Goal: Transaction & Acquisition: Purchase product/service

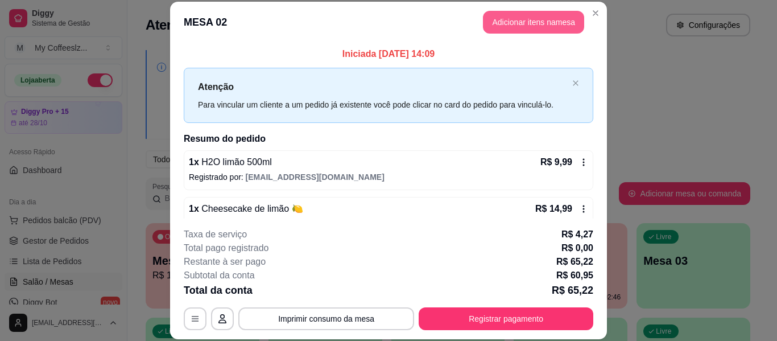
click at [502, 30] on button "Adicionar itens na mesa" at bounding box center [533, 22] width 101 height 23
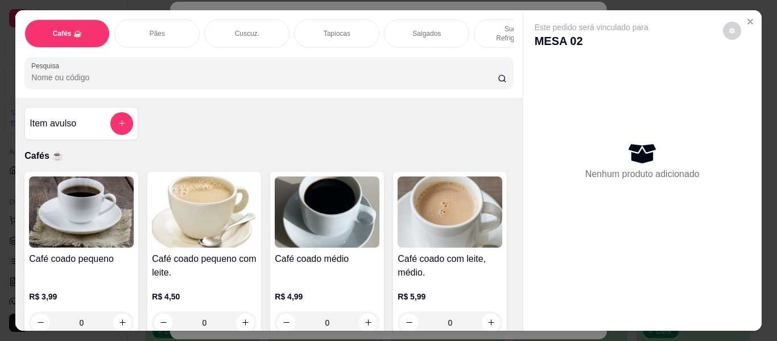
click at [489, 27] on p "Sucos e Refrigerantes" at bounding box center [516, 33] width 66 height 18
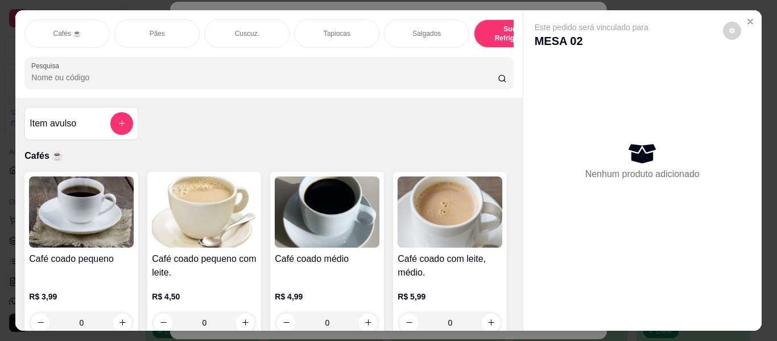
scroll to position [31, 0]
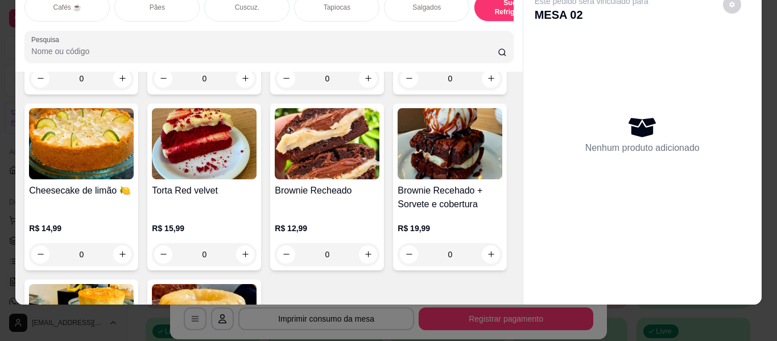
type input "1"
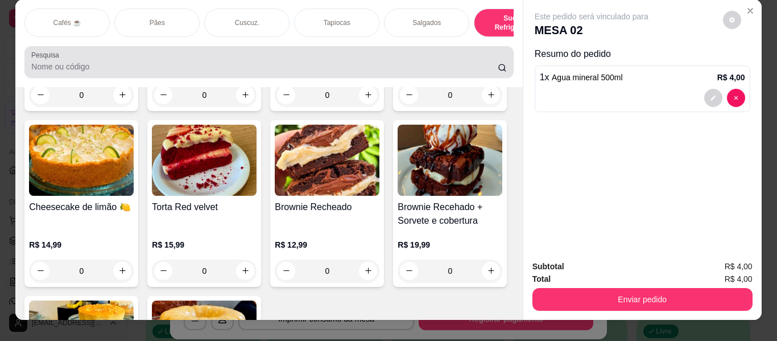
scroll to position [0, 0]
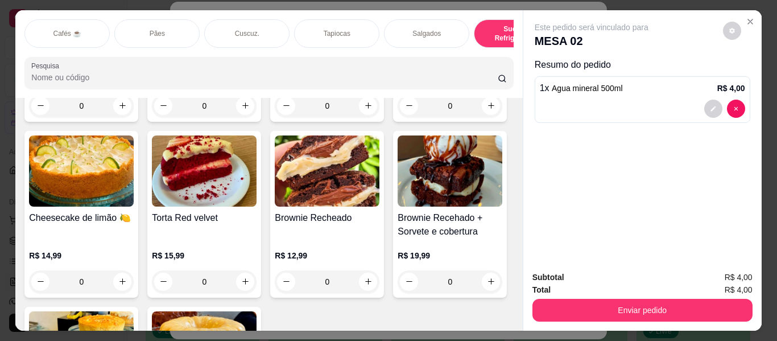
click at [418, 35] on div "Salgados" at bounding box center [426, 33] width 85 height 28
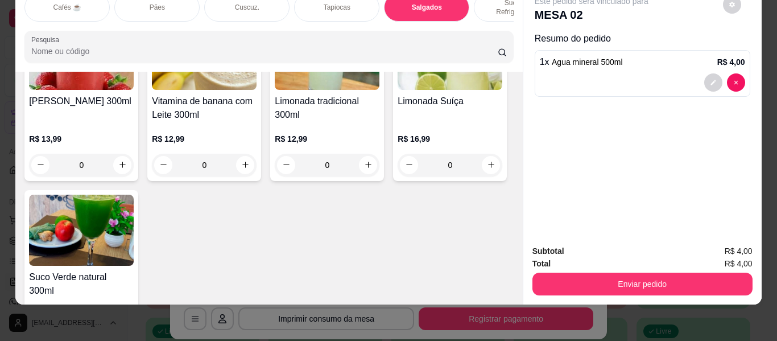
scroll to position [4810, 0]
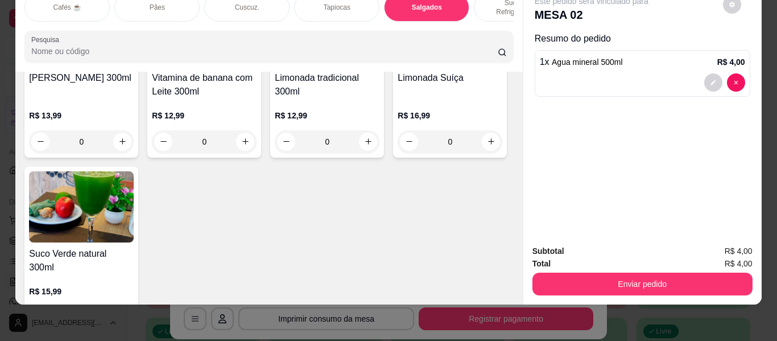
type input "1"
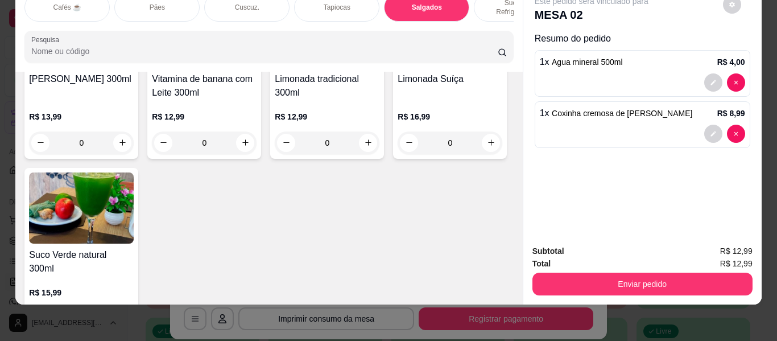
scroll to position [4810, 0]
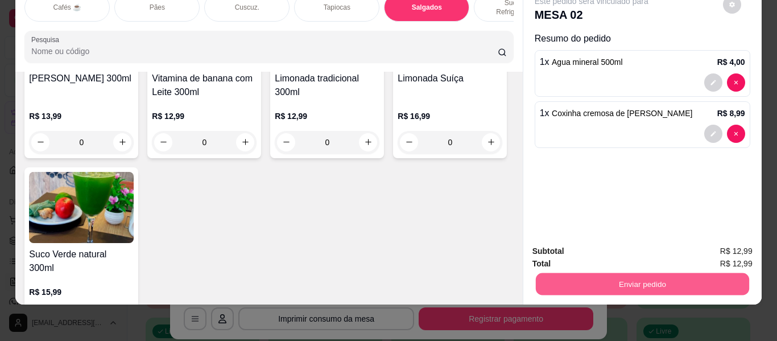
click at [627, 284] on button "Enviar pedido" at bounding box center [641, 284] width 213 height 22
click at [712, 248] on button "Enviar pedido" at bounding box center [722, 251] width 64 height 22
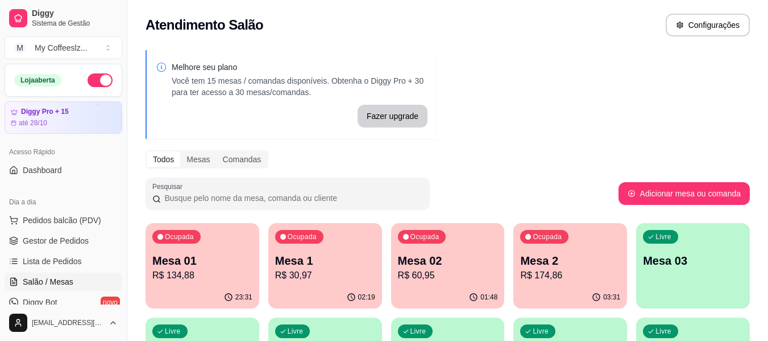
click at [322, 254] on p "Mesa 1" at bounding box center [325, 260] width 100 height 16
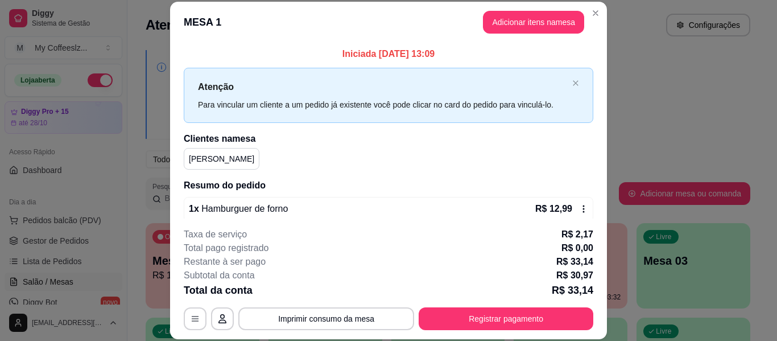
scroll to position [116, 0]
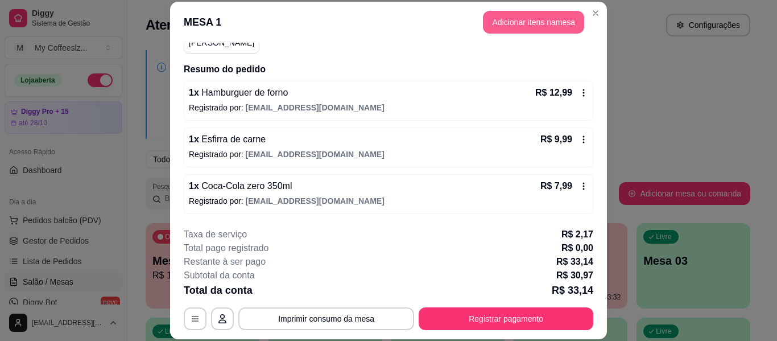
click at [512, 23] on button "Adicionar itens na mesa" at bounding box center [533, 22] width 101 height 23
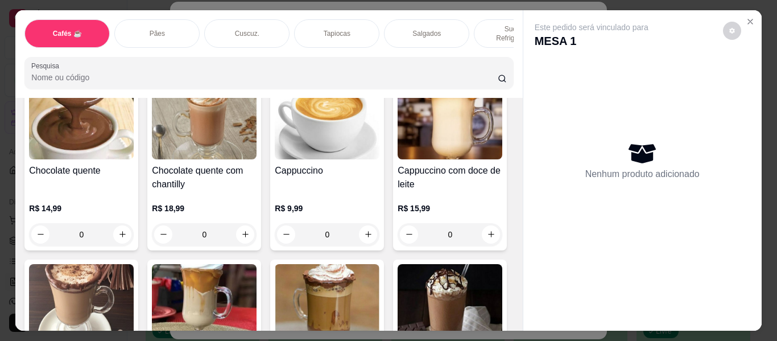
scroll to position [1194, 0]
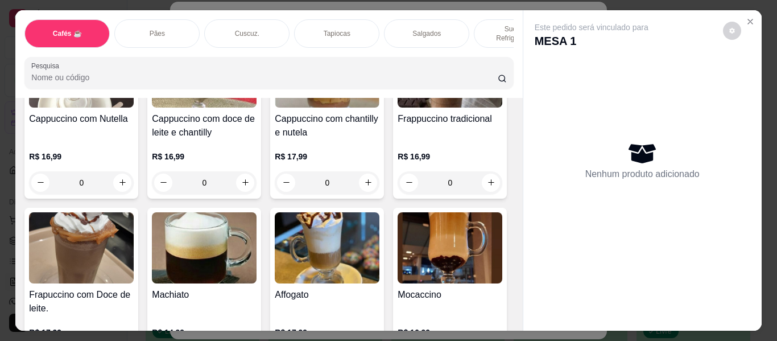
click at [493, 24] on p "Sucos e Refrigerantes" at bounding box center [516, 33] width 66 height 18
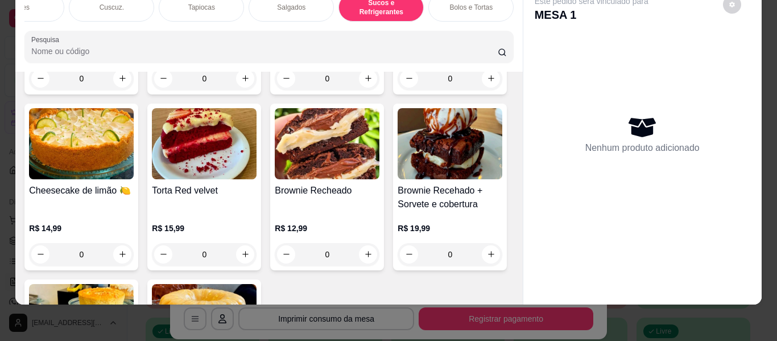
scroll to position [0, 136]
click at [472, 3] on p "Bolos e Tortas" at bounding box center [469, 7] width 43 height 9
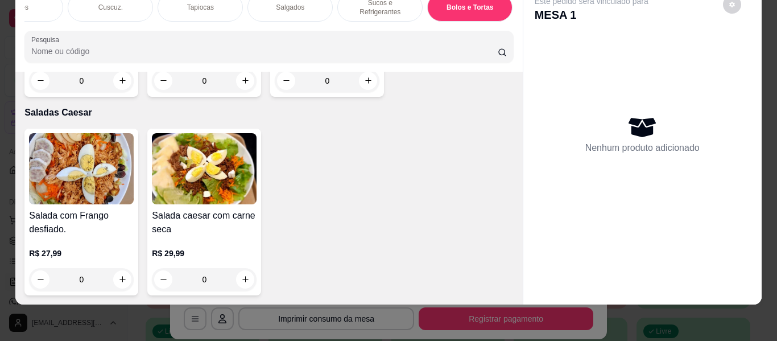
scroll to position [26, 0]
type input "1"
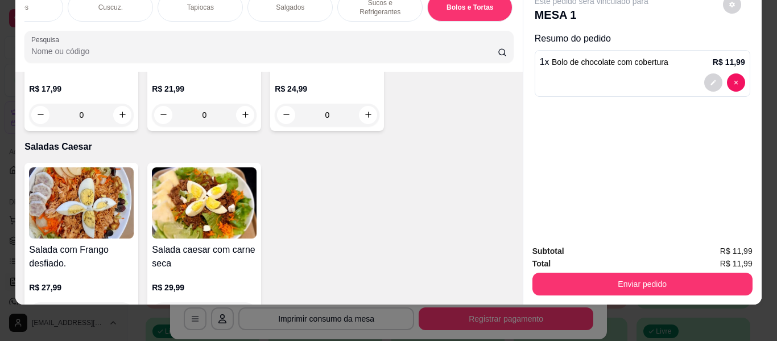
scroll to position [6287, 0]
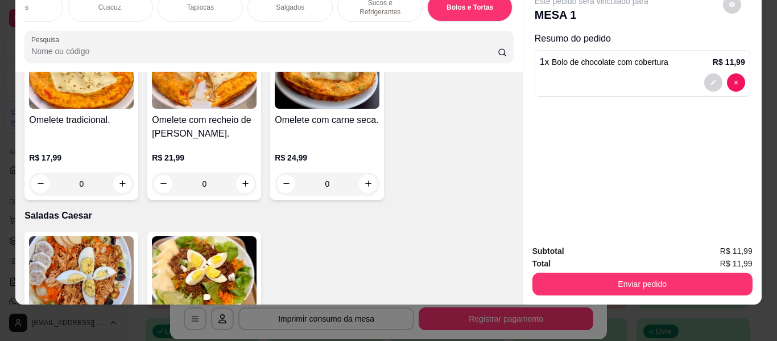
click at [371, 5] on div "Sucos e Refrigerantes" at bounding box center [379, 7] width 85 height 28
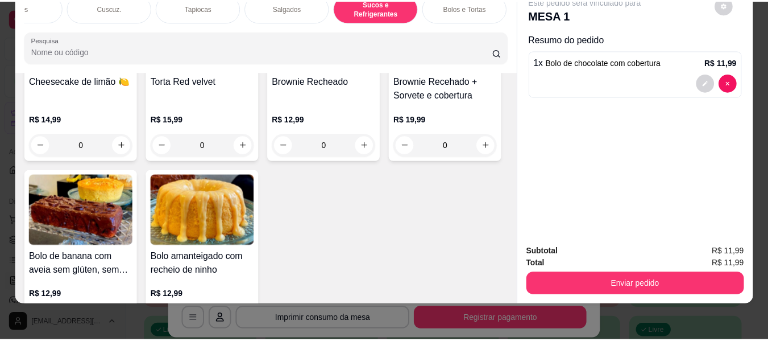
scroll to position [5359, 0]
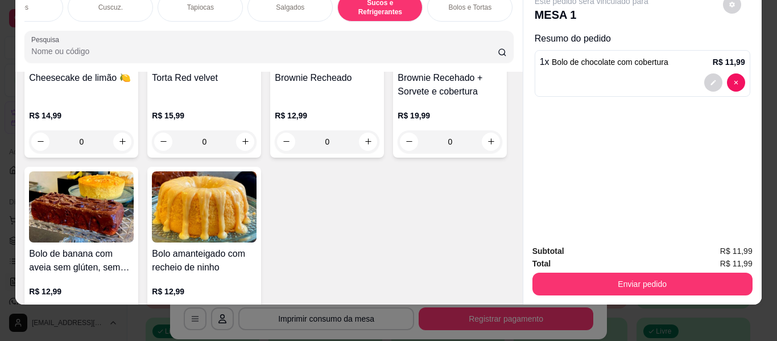
type input "1"
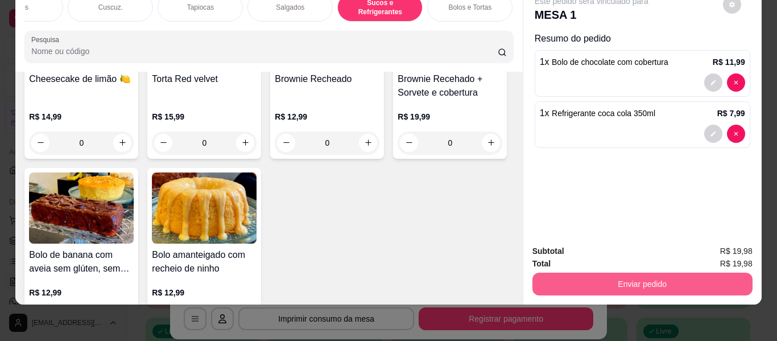
click at [617, 272] on button "Enviar pedido" at bounding box center [642, 283] width 220 height 23
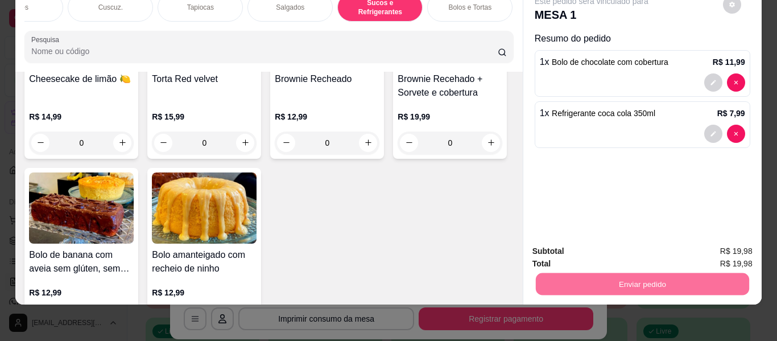
click at [711, 240] on button "Enviar pedido" at bounding box center [722, 247] width 64 height 22
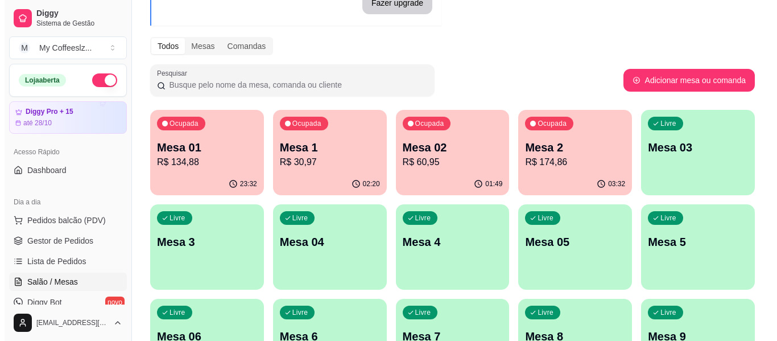
scroll to position [114, 0]
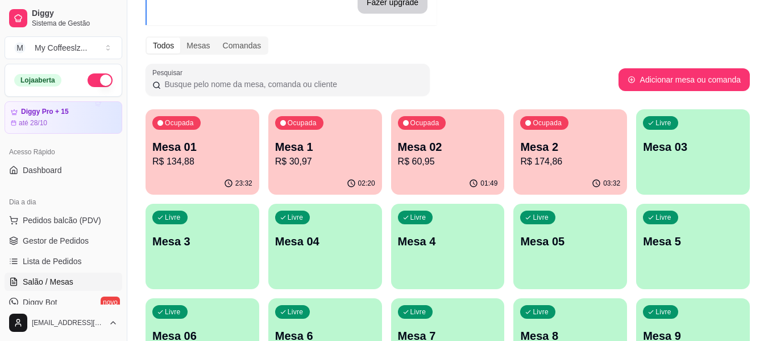
click at [193, 156] on p "R$ 134,88" at bounding box center [202, 162] width 100 height 14
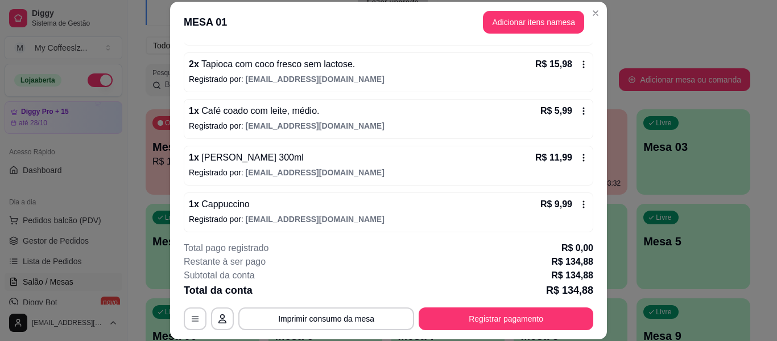
scroll to position [0, 0]
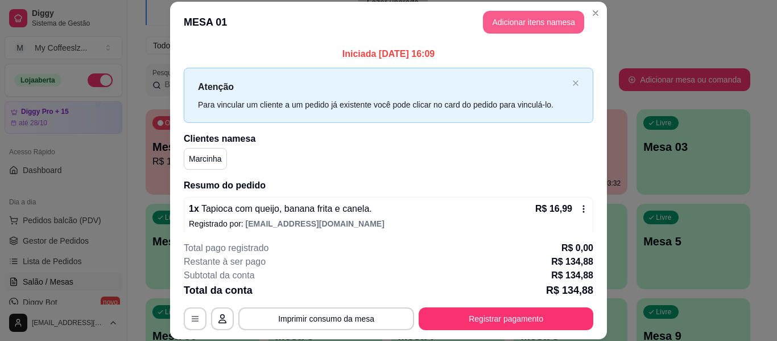
click at [513, 18] on button "Adicionar itens na mesa" at bounding box center [533, 22] width 101 height 23
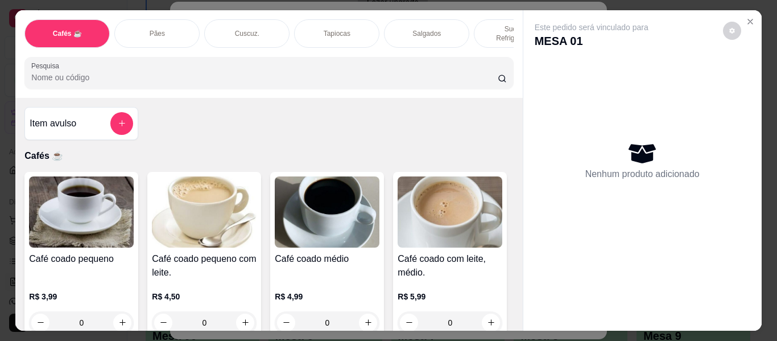
click at [305, 20] on div "Tapiocas" at bounding box center [336, 33] width 85 height 28
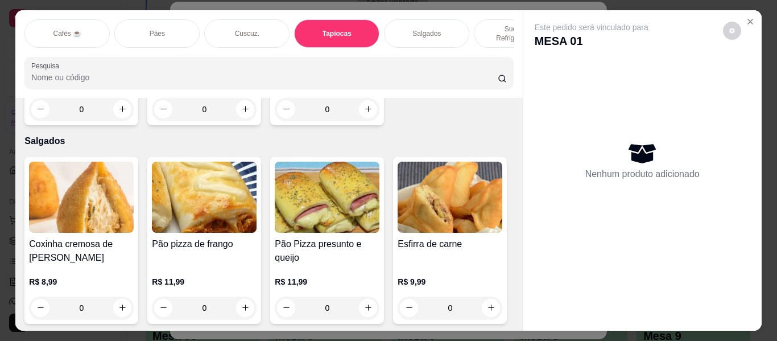
scroll to position [31, 0]
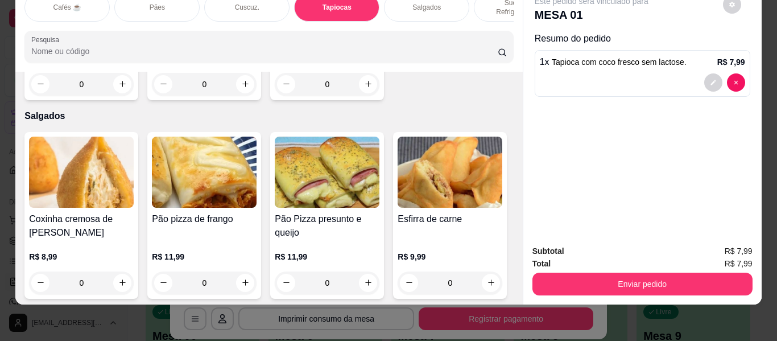
type input "2"
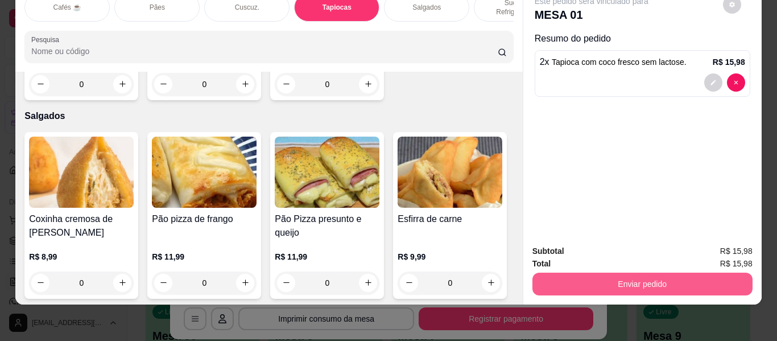
click at [546, 272] on button "Enviar pedido" at bounding box center [642, 283] width 220 height 23
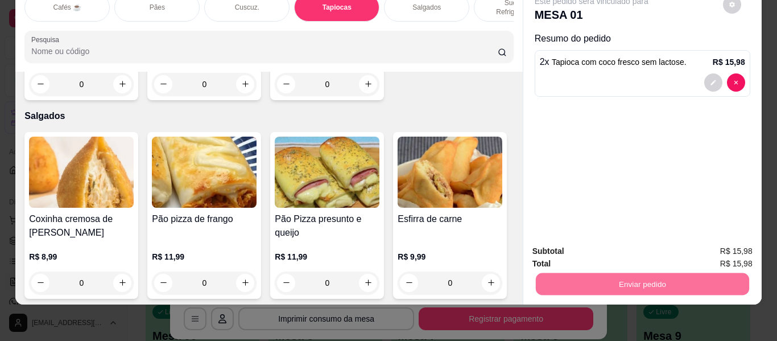
click at [719, 247] on button "Enviar pedido" at bounding box center [722, 246] width 63 height 21
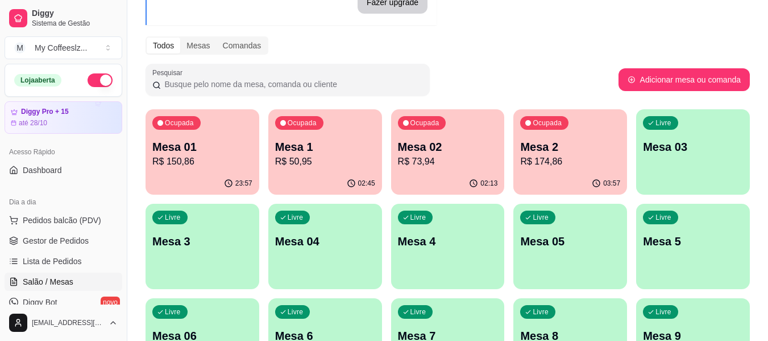
click at [451, 175] on div "02:13" at bounding box center [448, 183] width 114 height 22
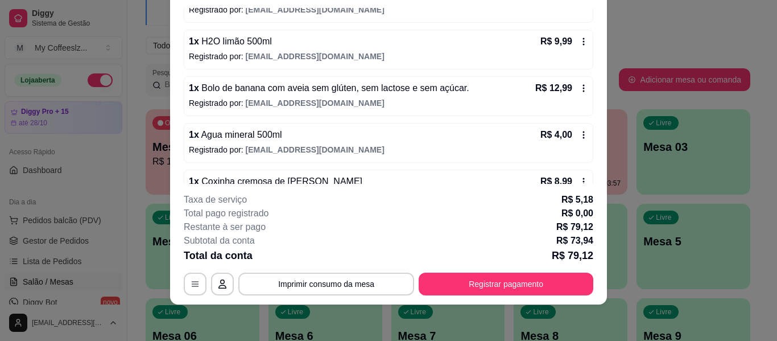
scroll to position [256, 0]
